Goal: Task Accomplishment & Management: Manage account settings

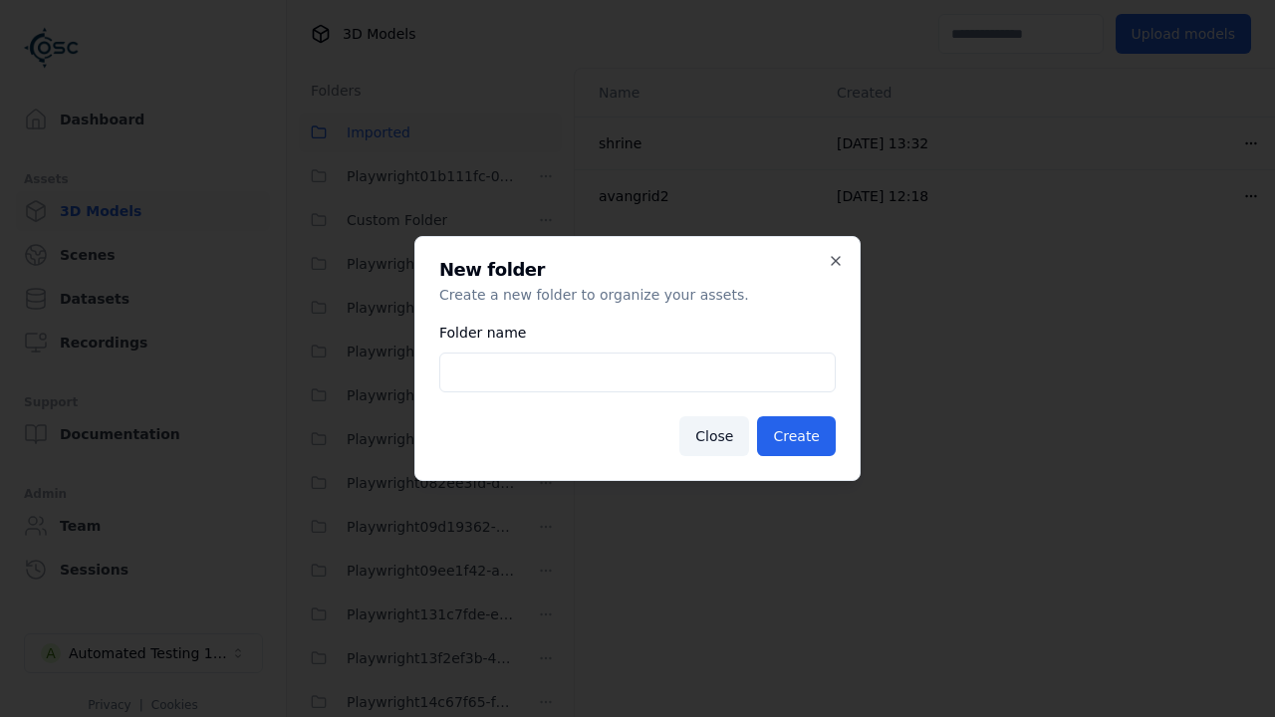
scroll to position [5261, 0]
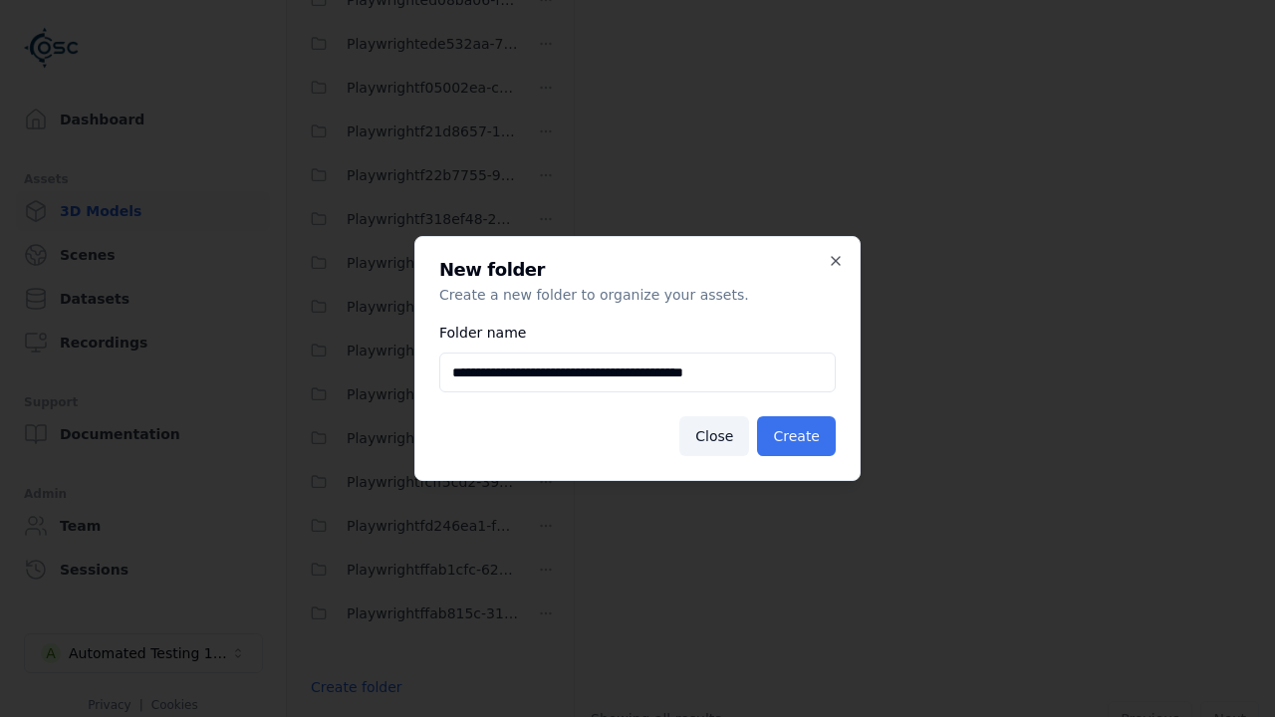
type input "**********"
click at [799, 436] on button "Create" at bounding box center [796, 436] width 79 height 40
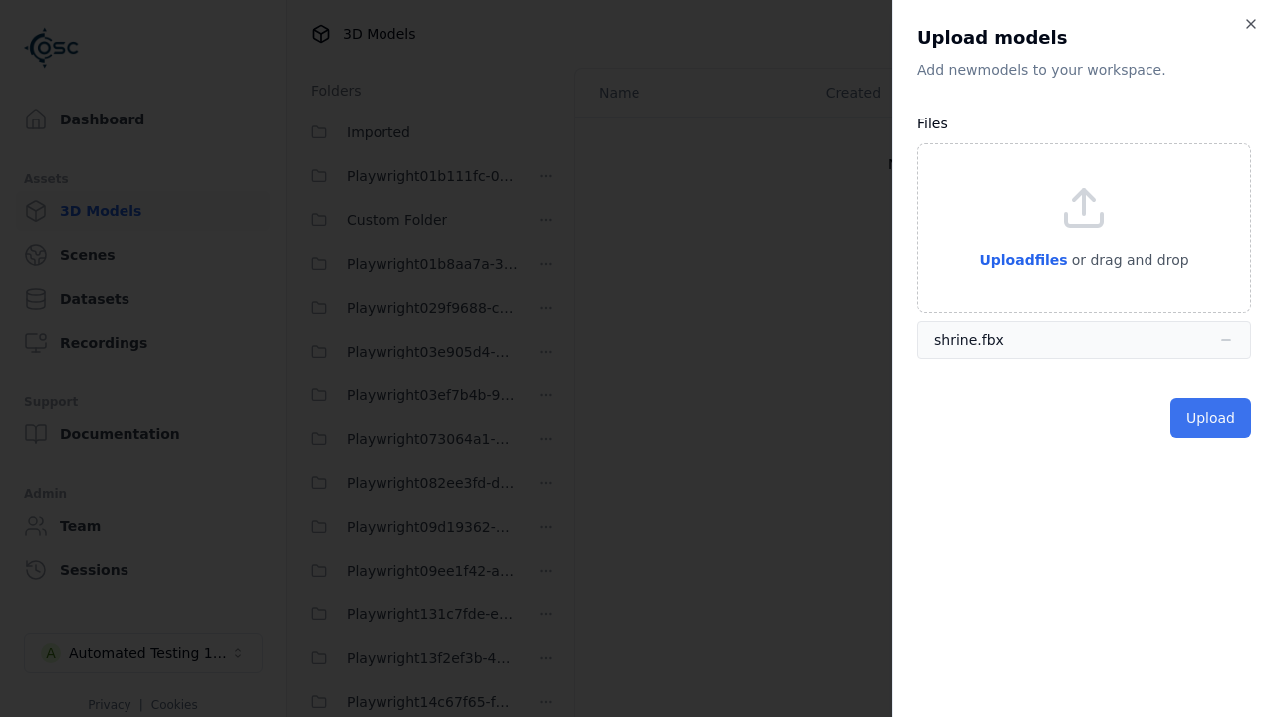
click at [1213, 418] on button "Upload" at bounding box center [1211, 418] width 81 height 40
